Goal: Information Seeking & Learning: Stay updated

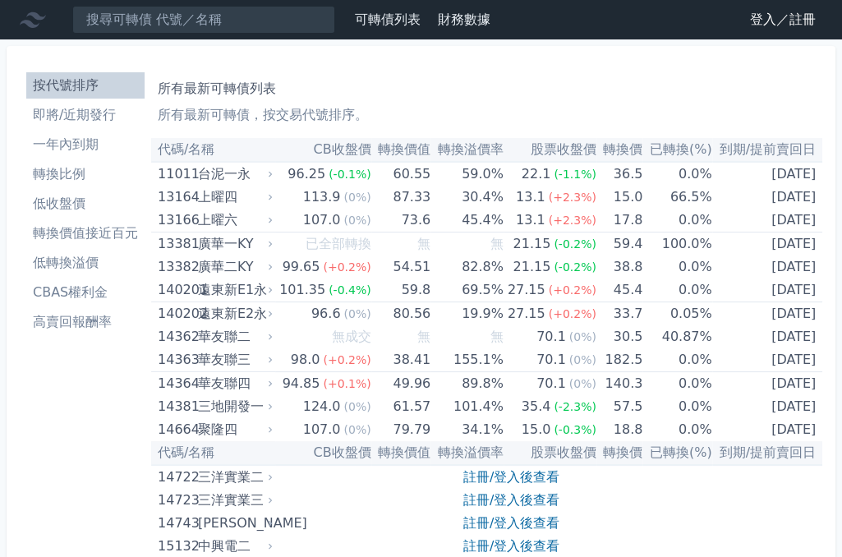
click at [90, 113] on li "即將/近期發行" at bounding box center [85, 115] width 118 height 20
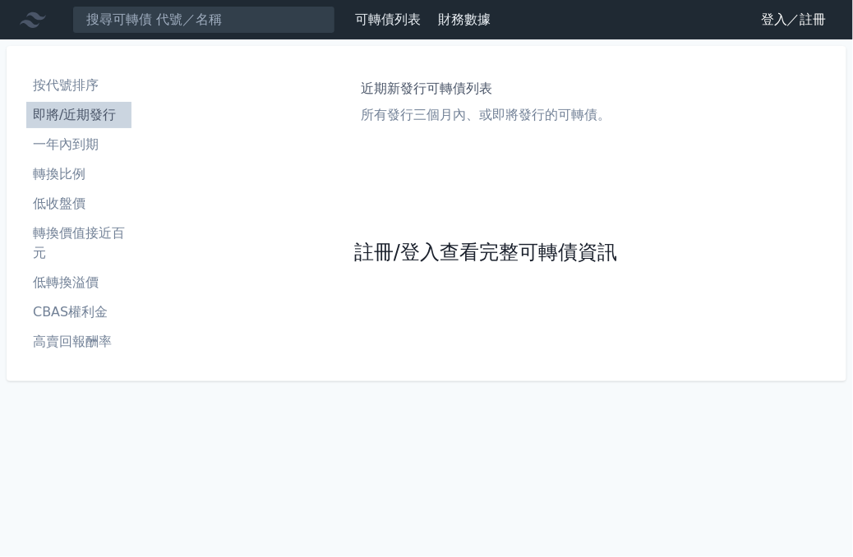
click at [534, 261] on link "註冊/登入查看完整可轉債資訊" at bounding box center [485, 253] width 263 height 26
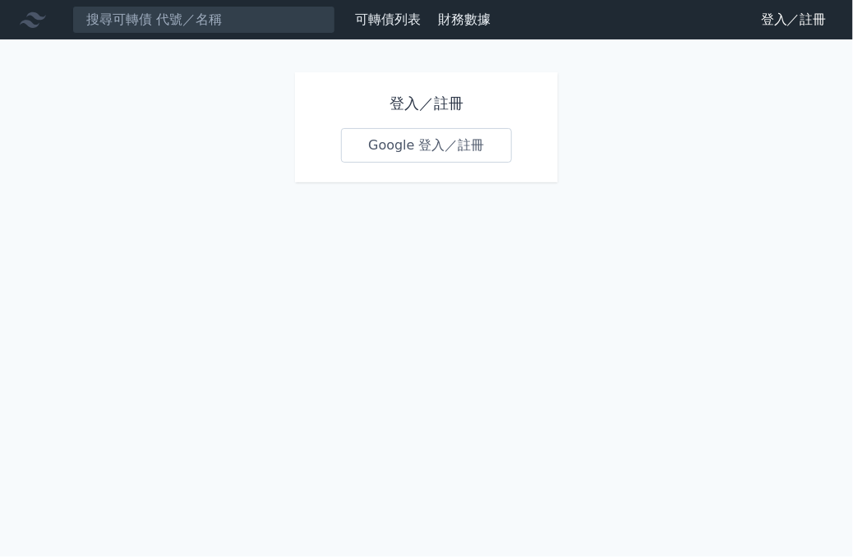
click at [440, 151] on link "Google 登入／註冊" at bounding box center [426, 145] width 171 height 35
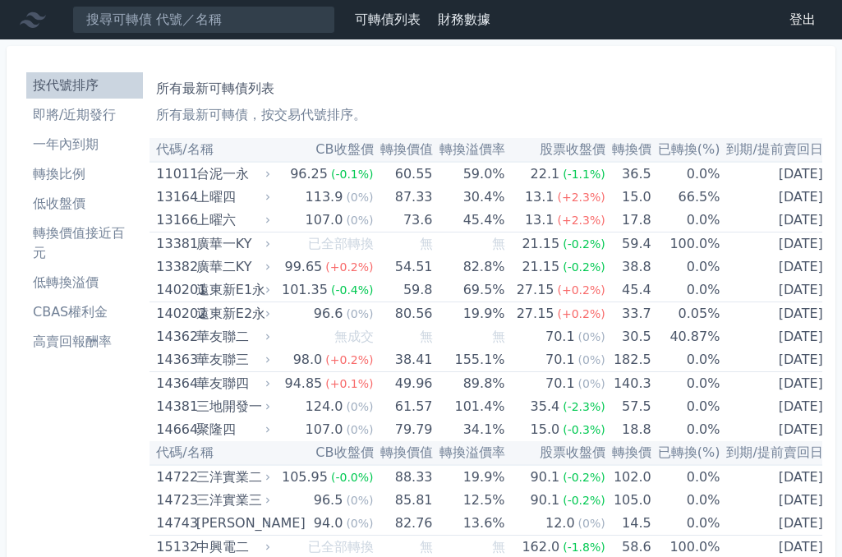
click at [85, 117] on li "即將/近期發行" at bounding box center [84, 115] width 117 height 20
